Goal: Task Accomplishment & Management: Complete application form

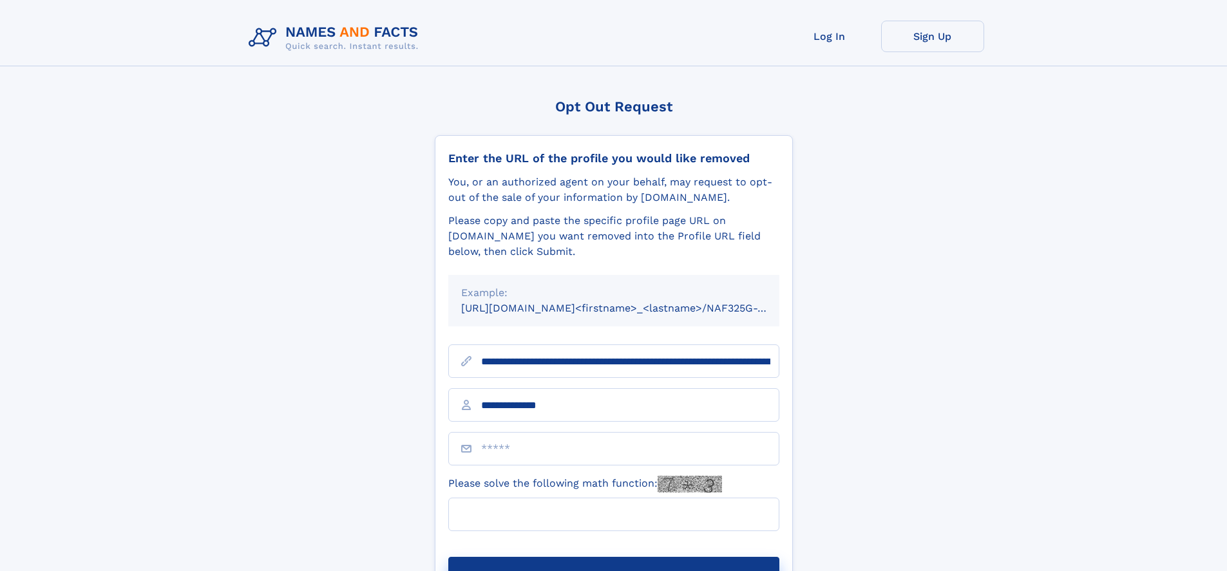
type input "**********"
type input "**"
click at [613, 557] on button "Submit Opt Out Request" at bounding box center [613, 577] width 331 height 41
